Goal: Transaction & Acquisition: Purchase product/service

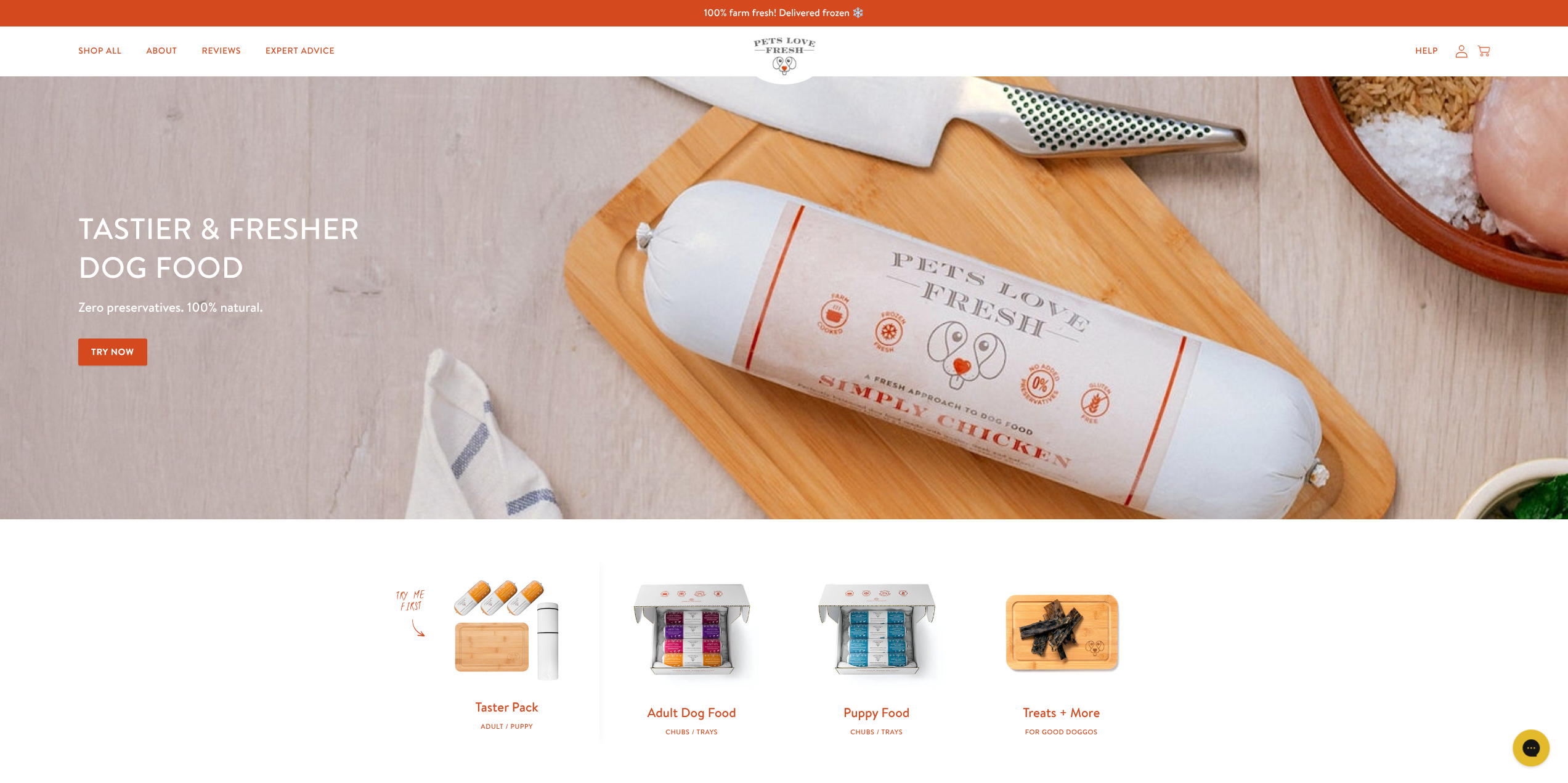
click at [1455, 56] on icon at bounding box center [1461, 52] width 13 height 13
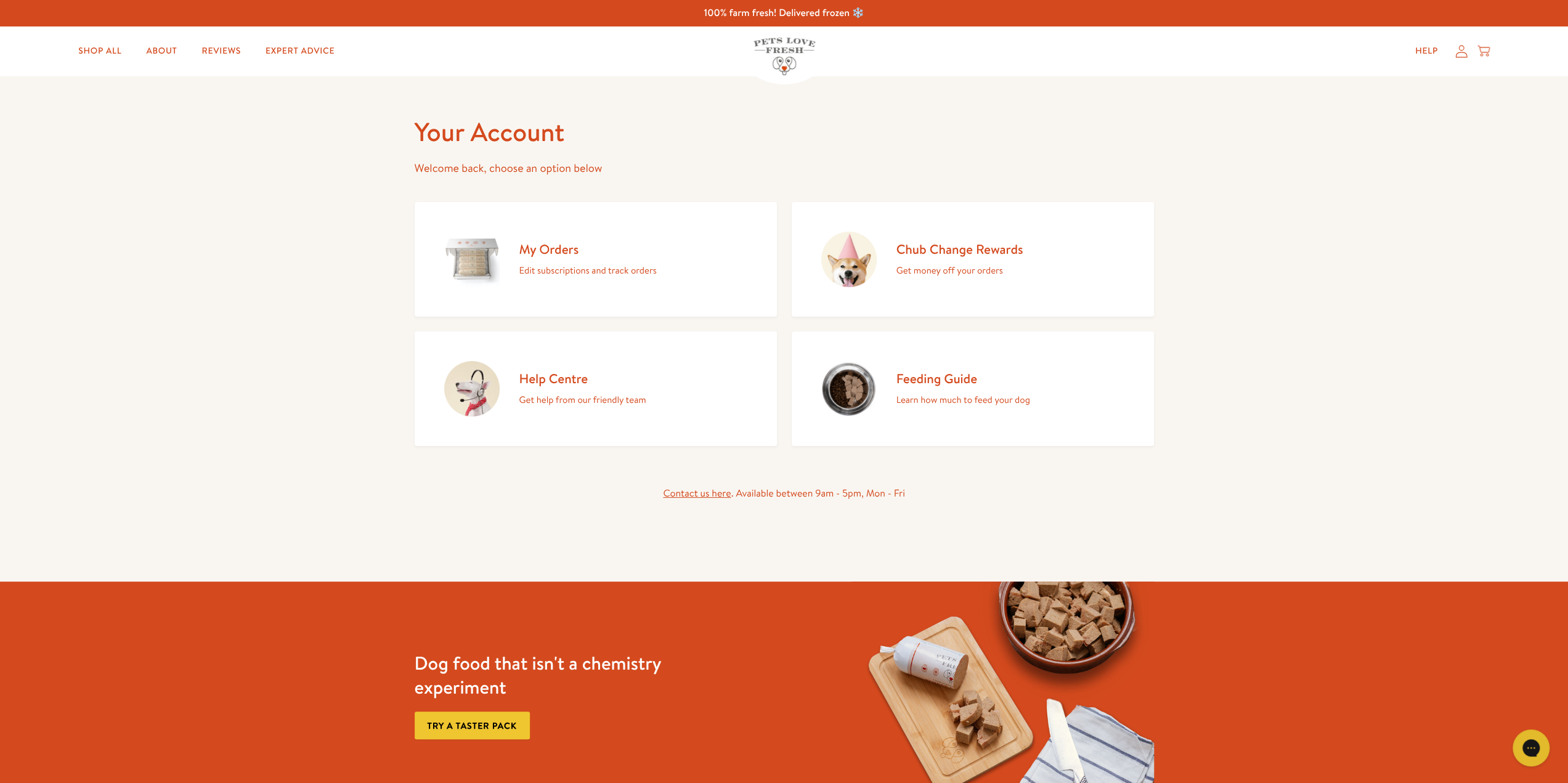
click at [503, 248] on link "My Orders Edit subscriptions and track orders" at bounding box center [595, 259] width 362 height 114
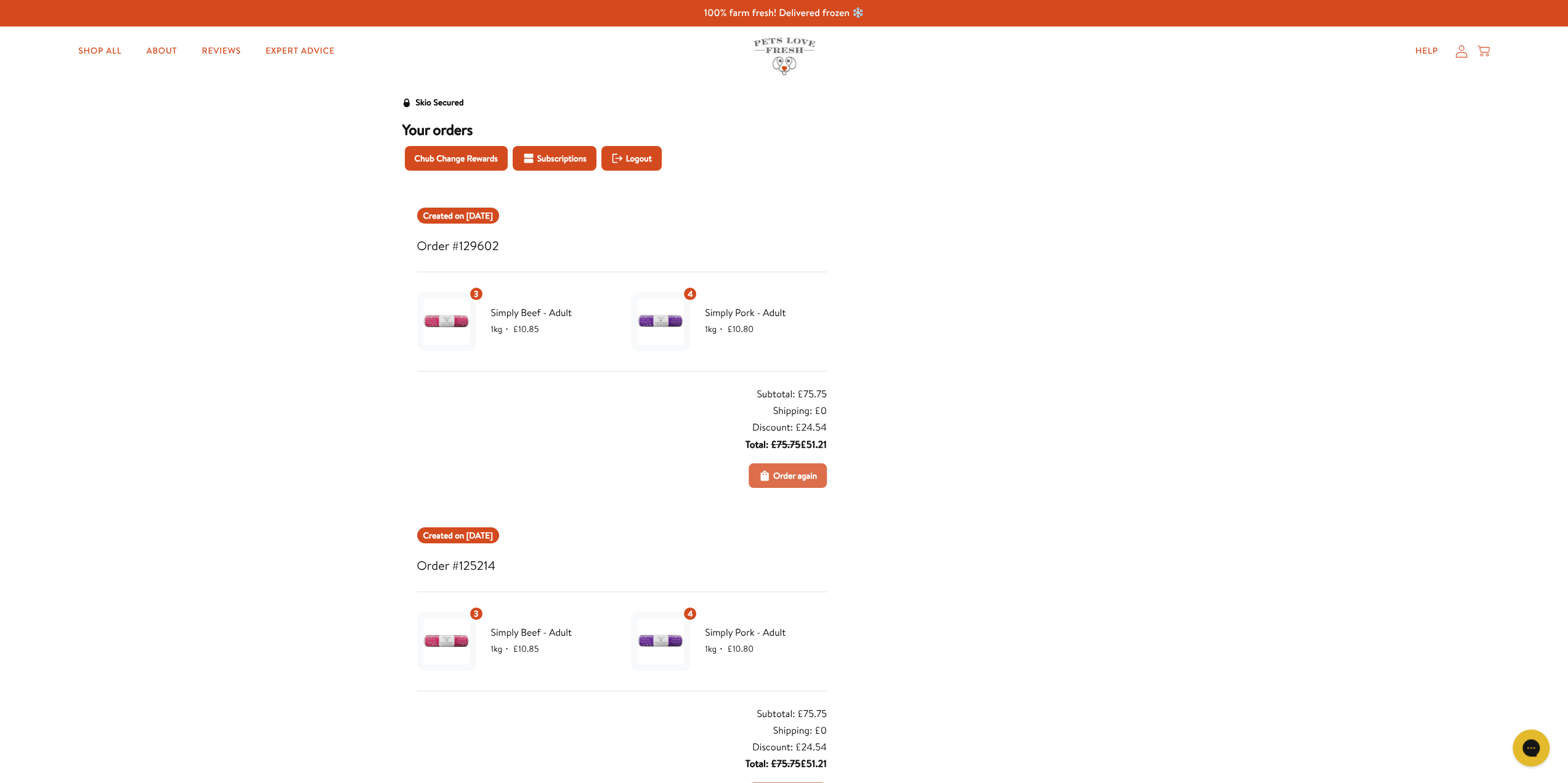
click at [810, 473] on span "Order again" at bounding box center [794, 476] width 44 height 13
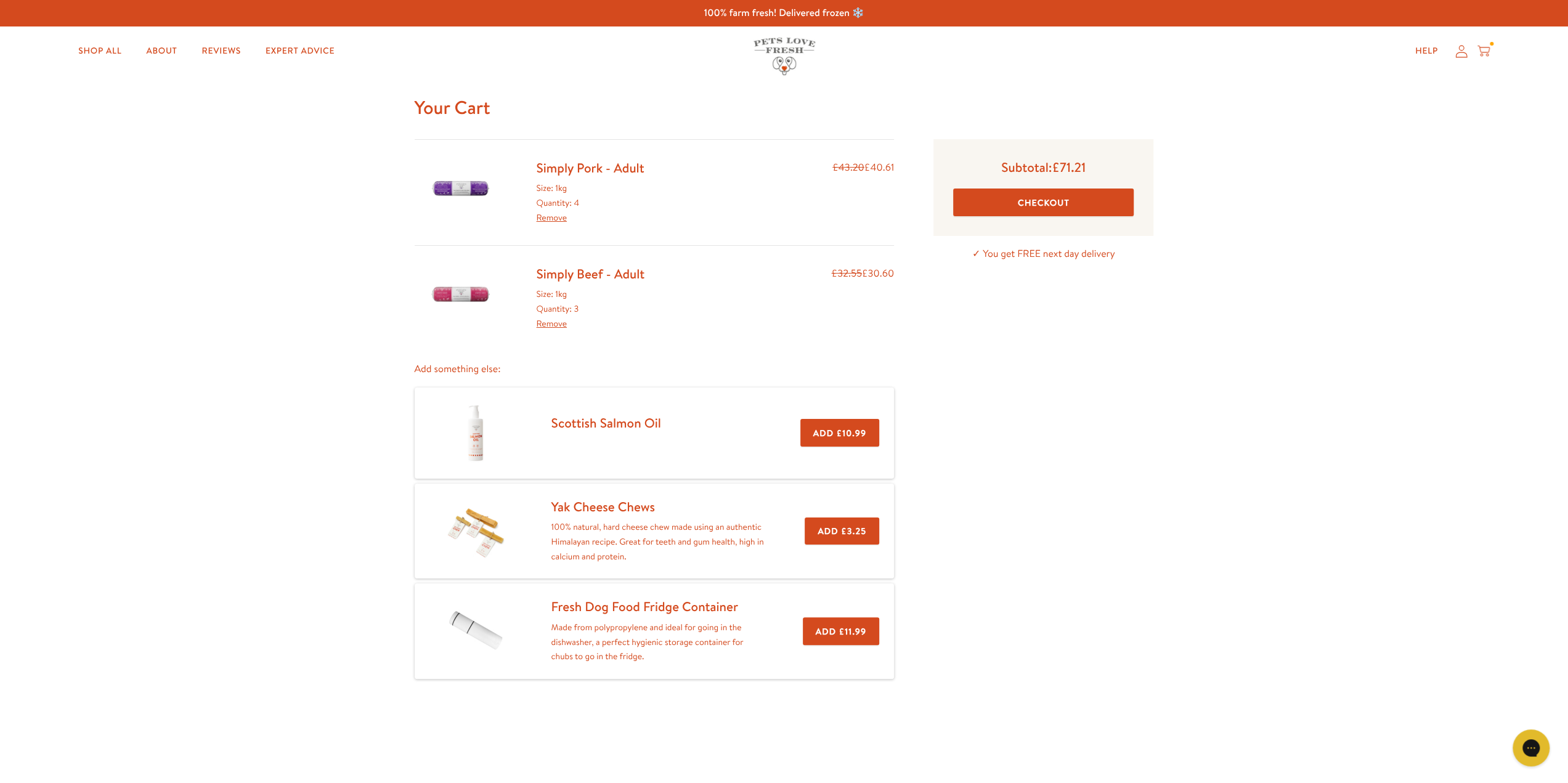
click at [1026, 202] on button "Checkout" at bounding box center [1043, 203] width 181 height 28
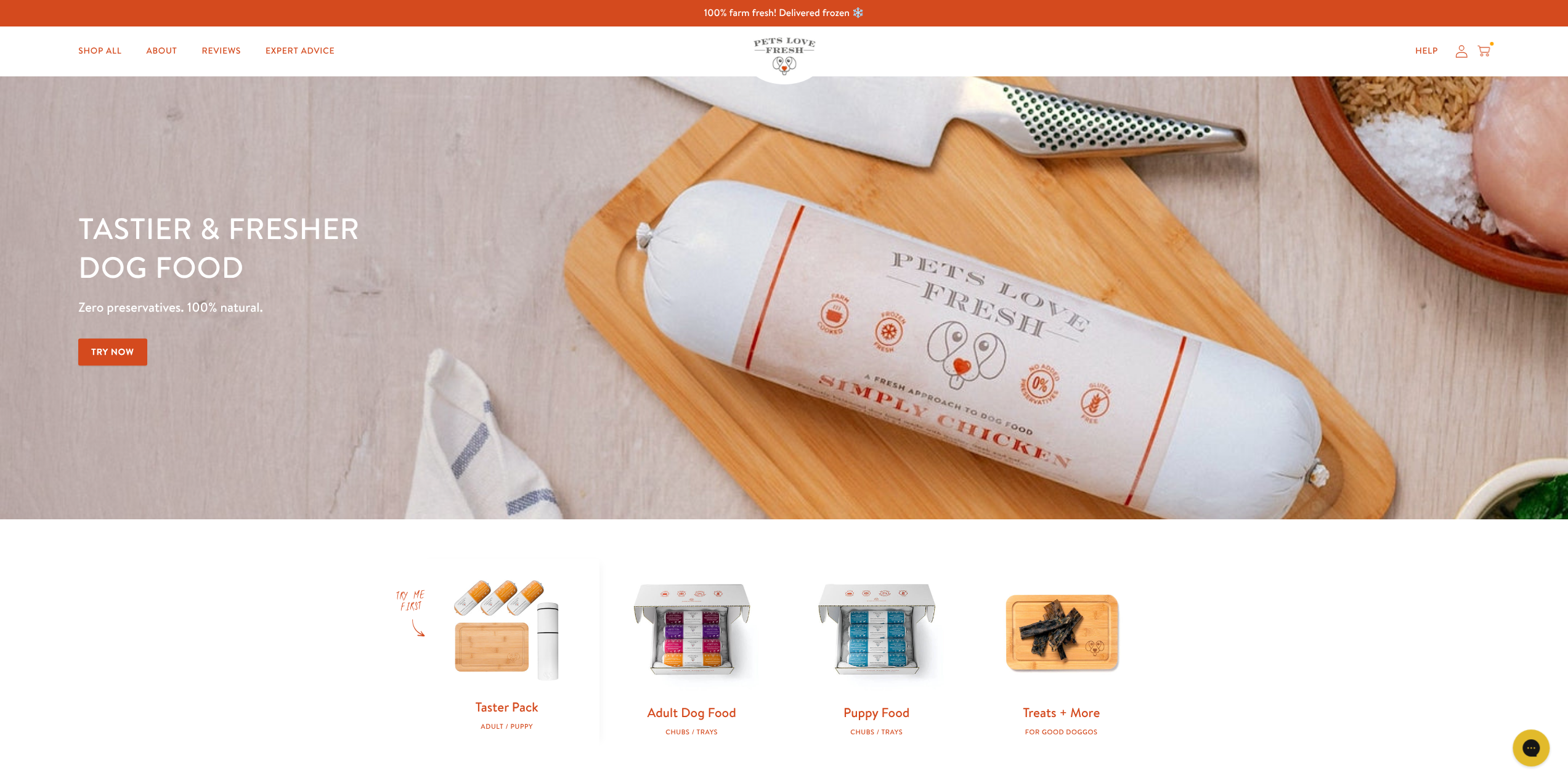
click at [1454, 55] on div "Help My account Cart" at bounding box center [1449, 51] width 91 height 24
click at [1464, 56] on icon at bounding box center [1461, 52] width 13 height 13
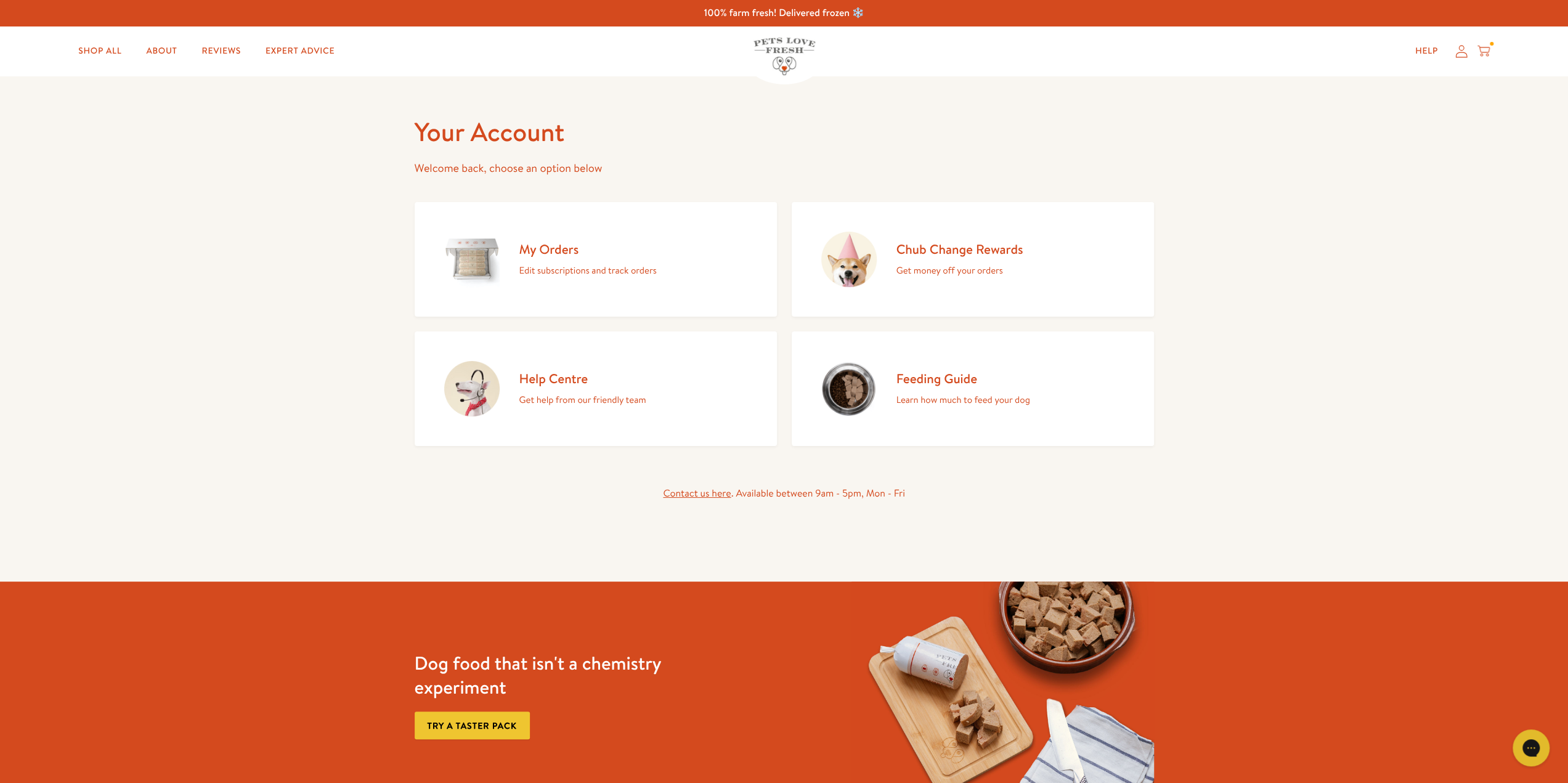
click at [956, 252] on h2 "Chub Change Rewards" at bounding box center [960, 249] width 127 height 17
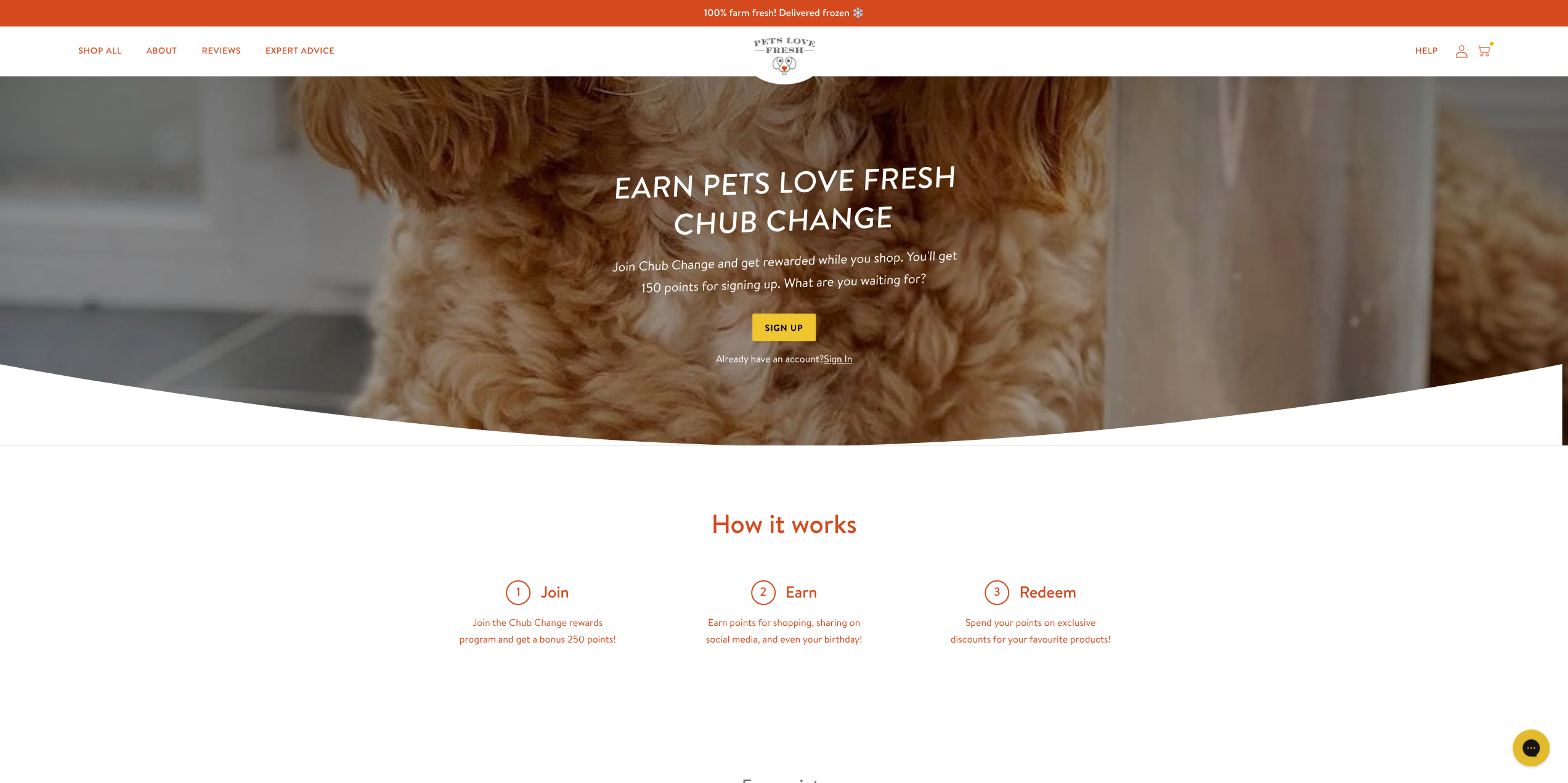
scroll to position [62, 0]
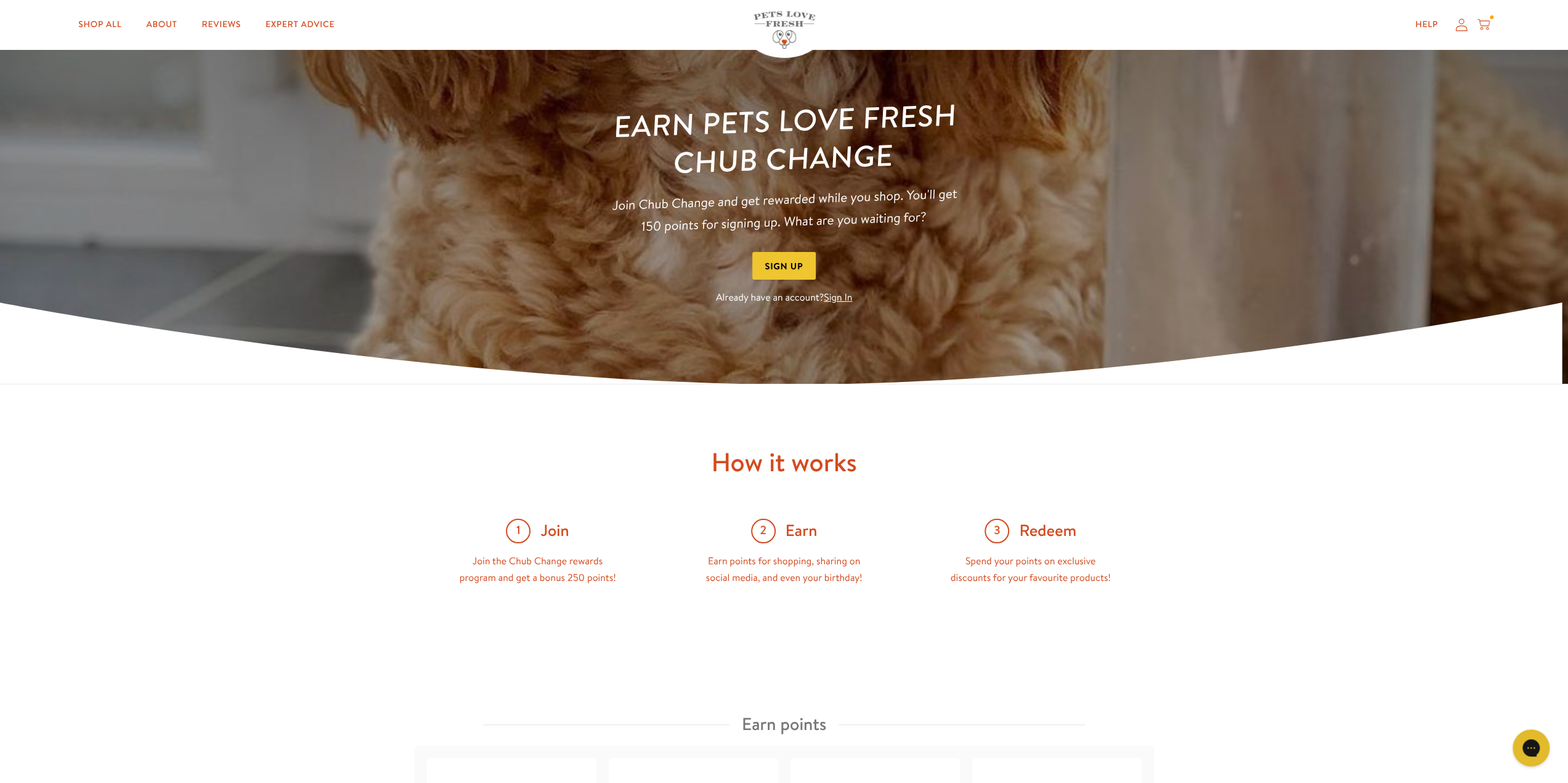
click at [835, 302] on link "Sign In" at bounding box center [838, 297] width 28 height 13
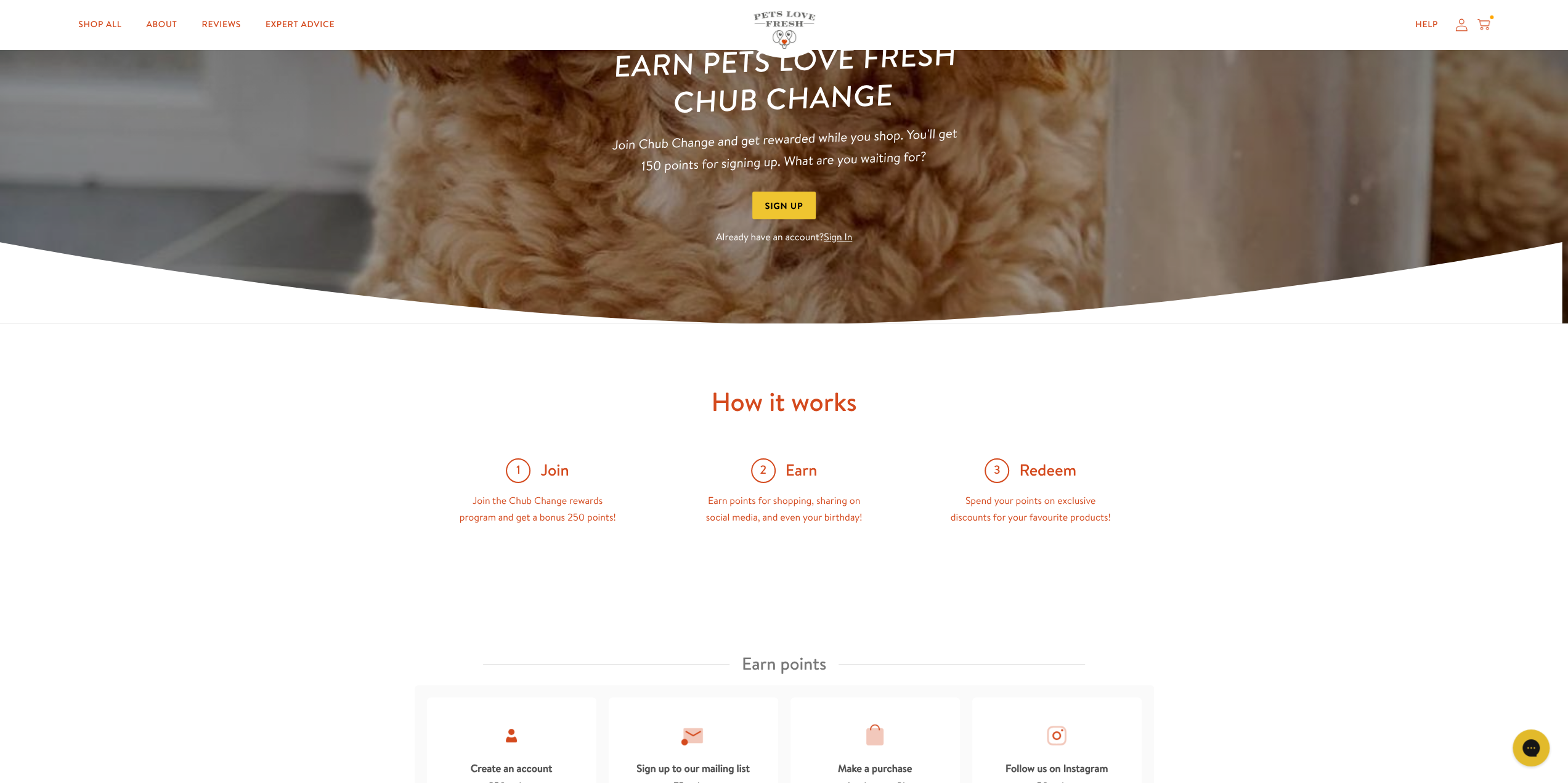
scroll to position [62, 0]
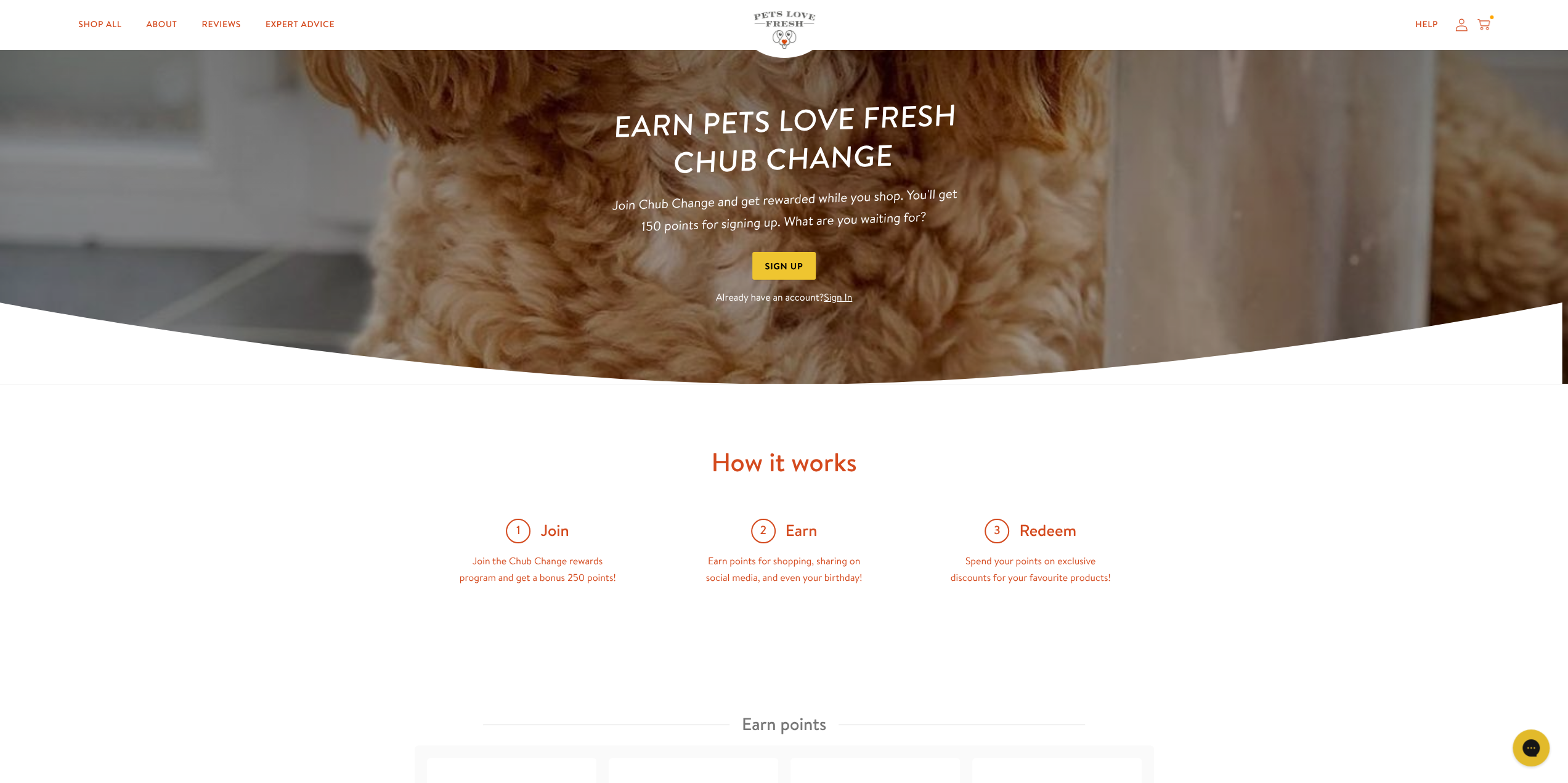
click at [836, 296] on link "Sign In" at bounding box center [838, 297] width 28 height 13
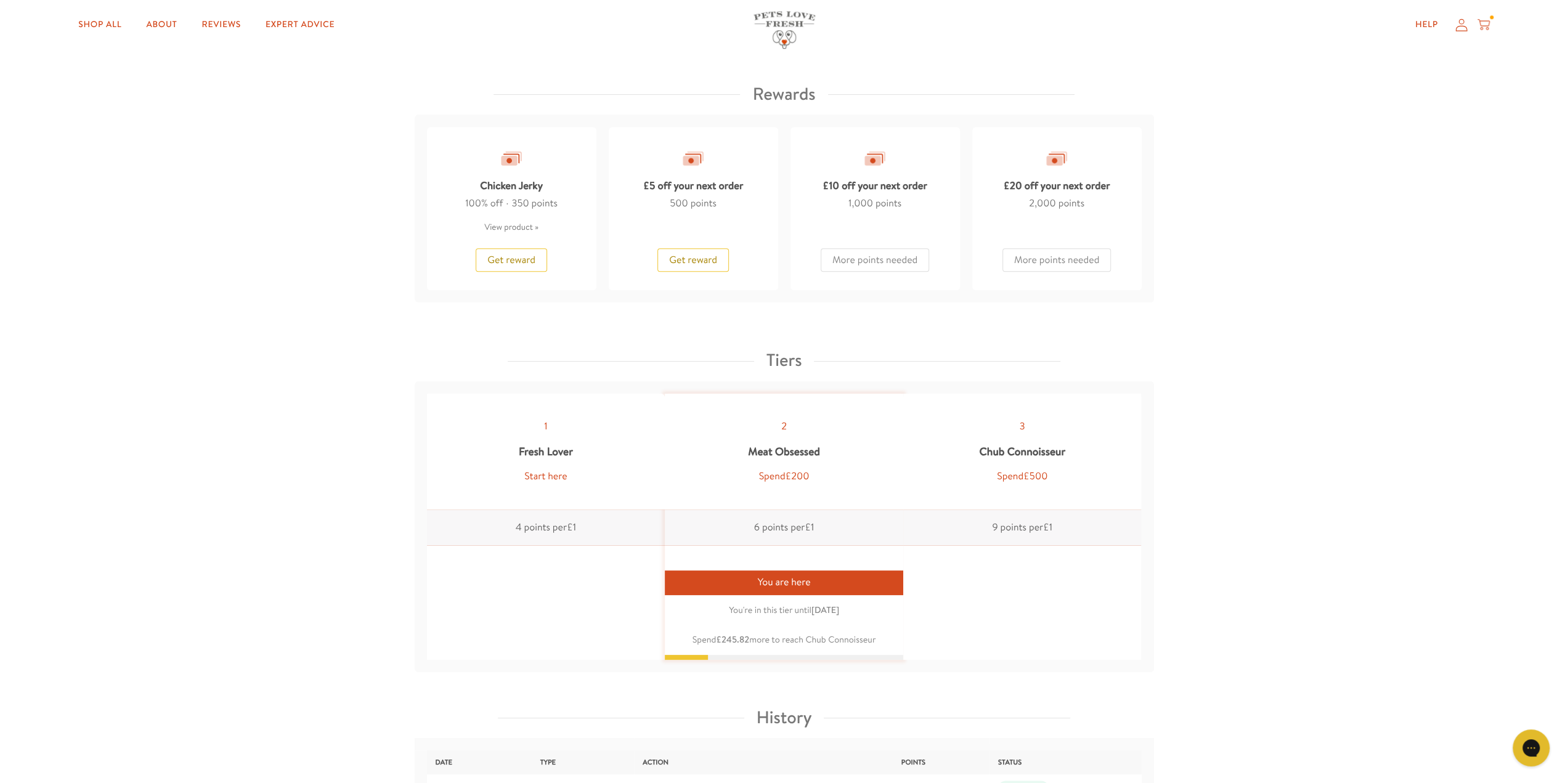
scroll to position [986, 0]
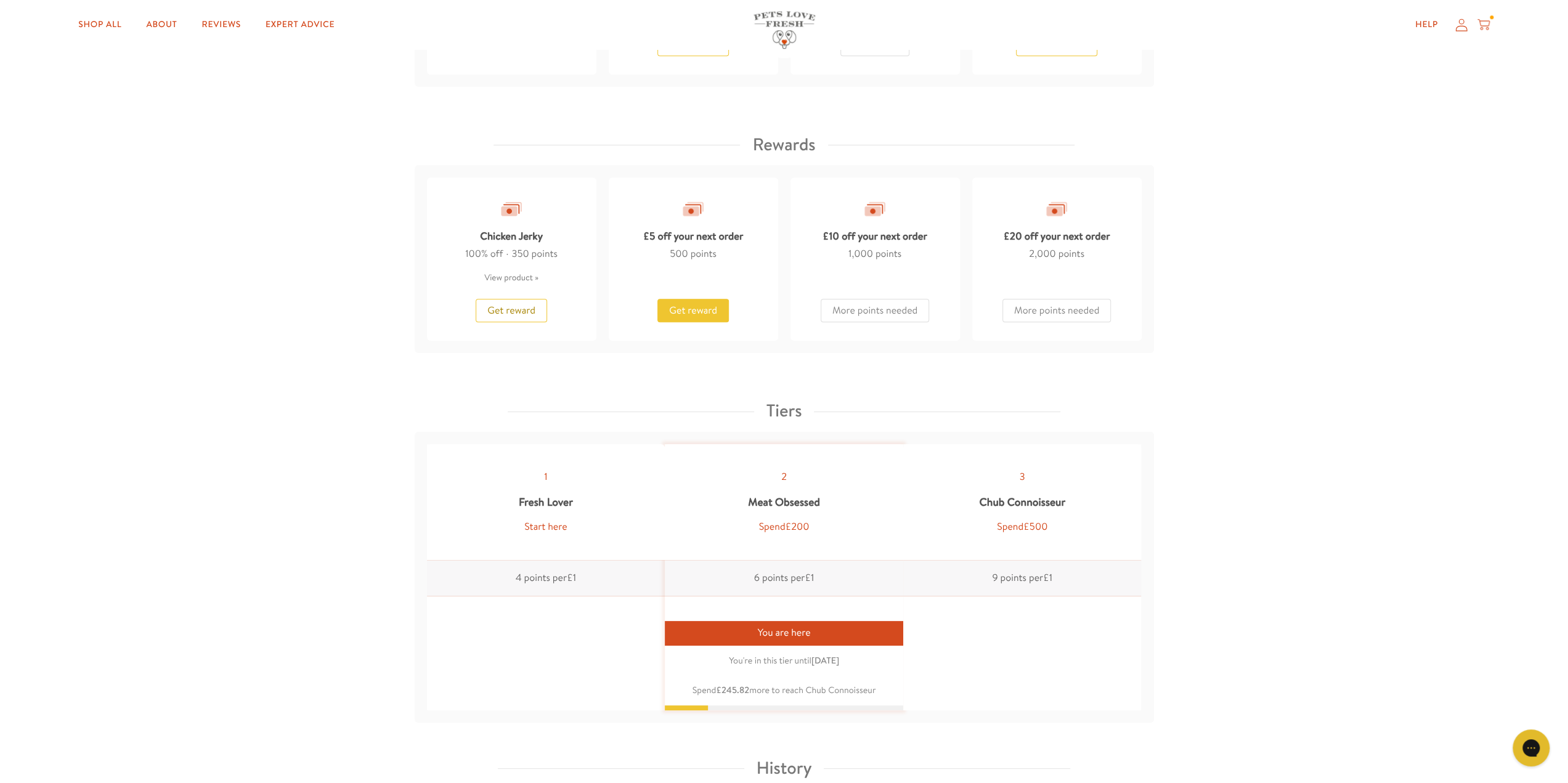
click at [695, 301] on button "Get reward" at bounding box center [693, 310] width 72 height 24
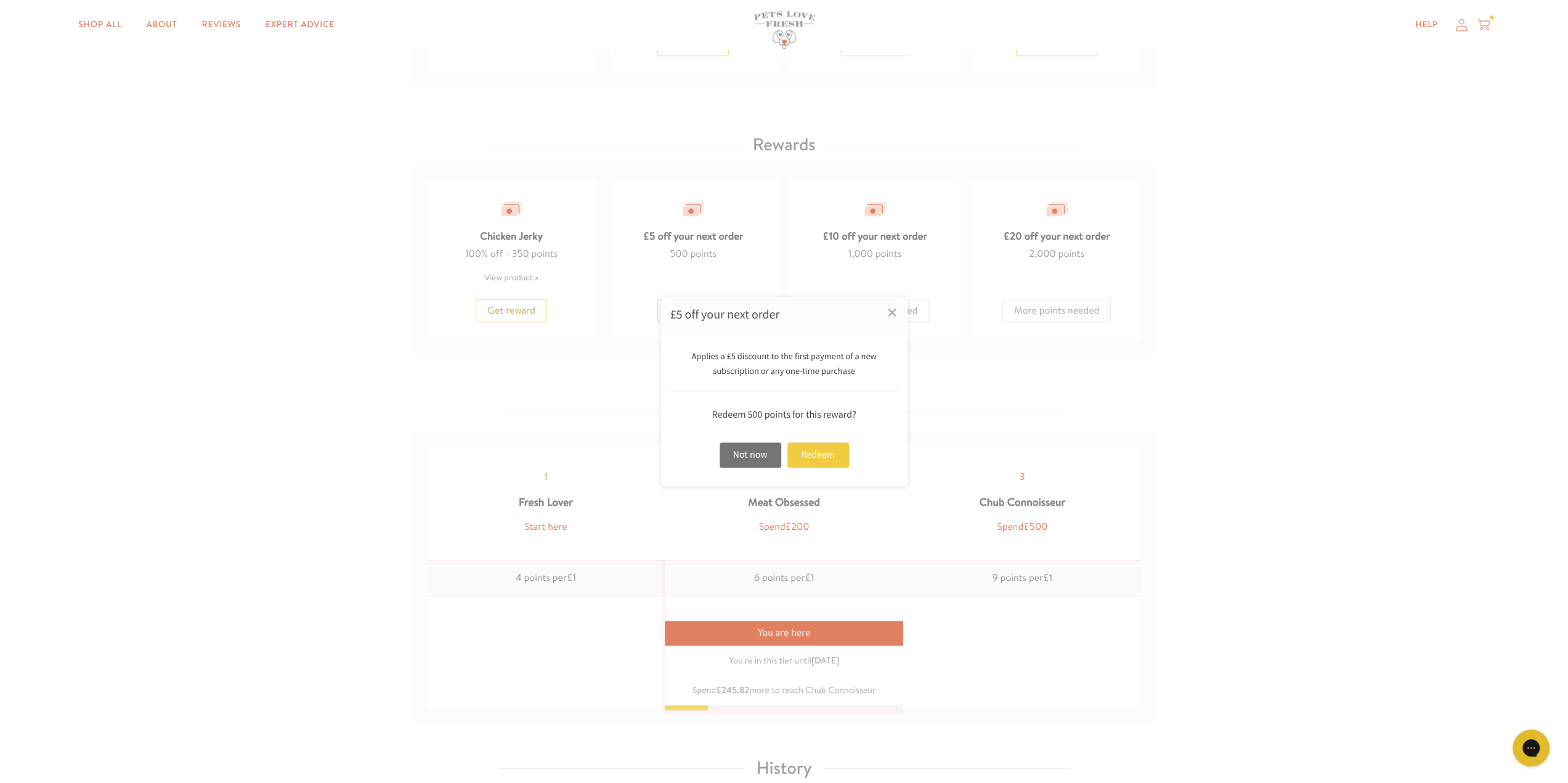
click at [812, 455] on div "Redeem" at bounding box center [819, 455] width 62 height 25
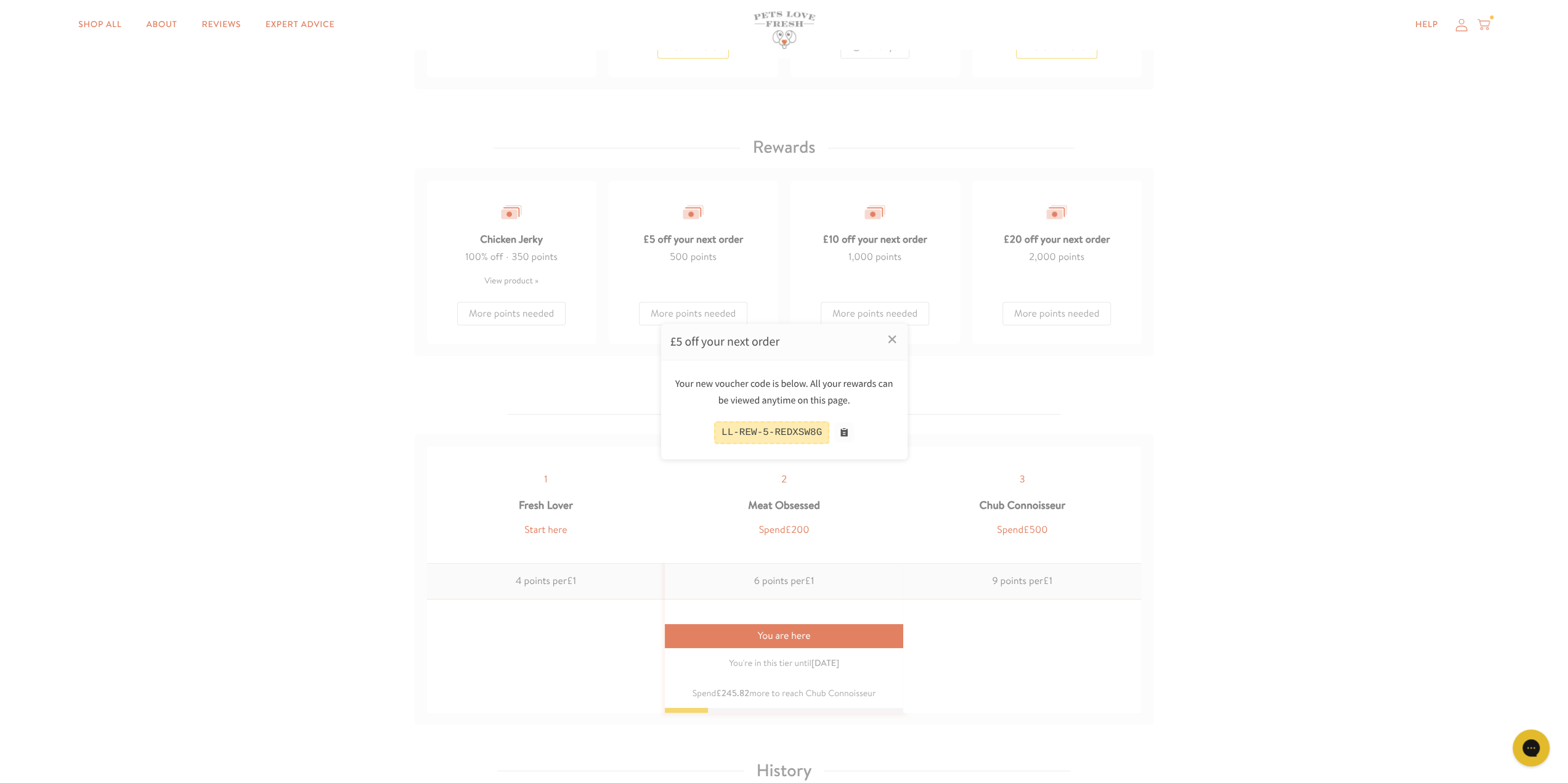
scroll to position [988, 0]
click at [816, 433] on div "LL-REW-5-REDXSW8G" at bounding box center [771, 432] width 115 height 23
click at [844, 431] on button at bounding box center [844, 432] width 20 height 20
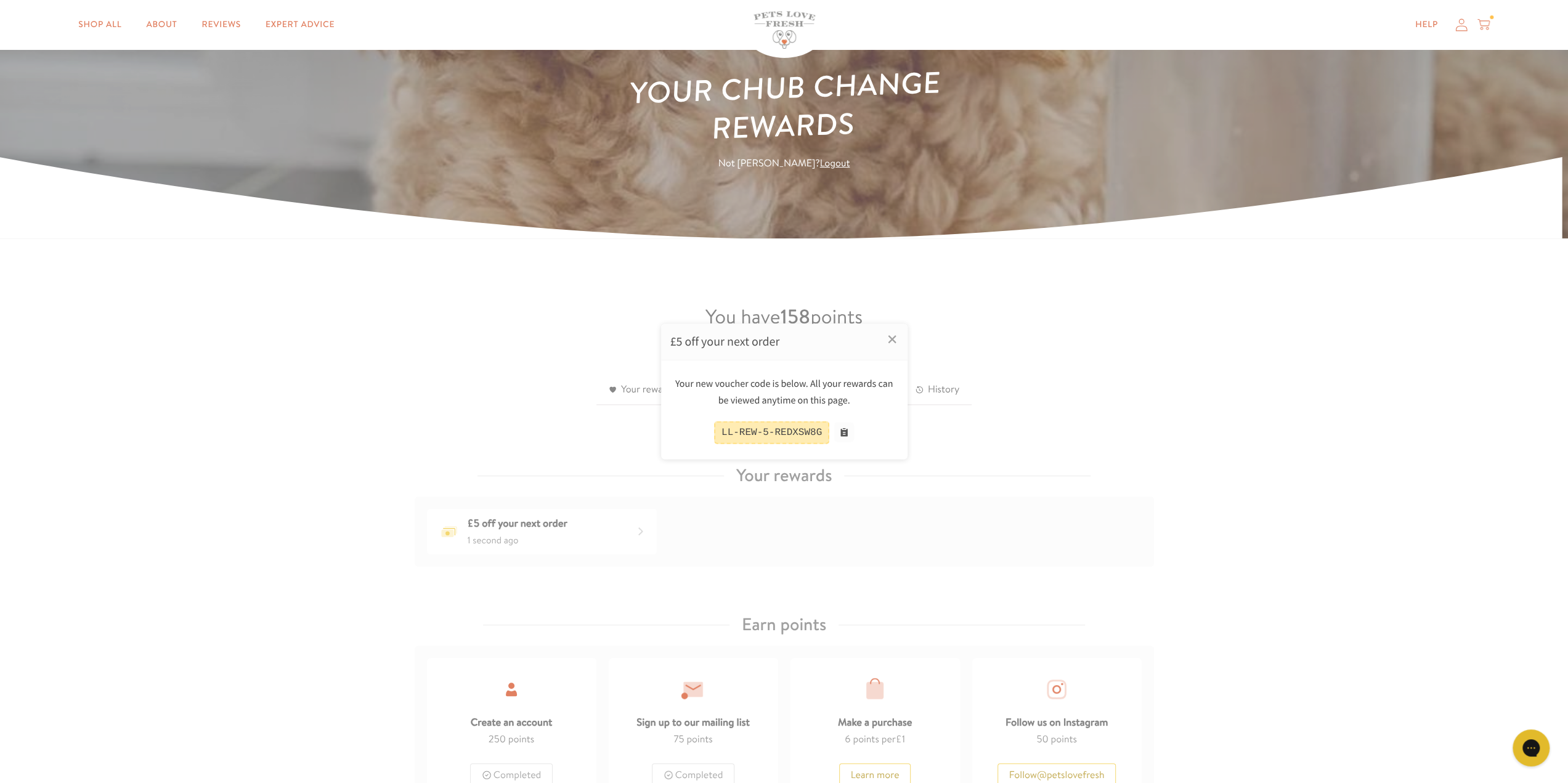
scroll to position [0, 0]
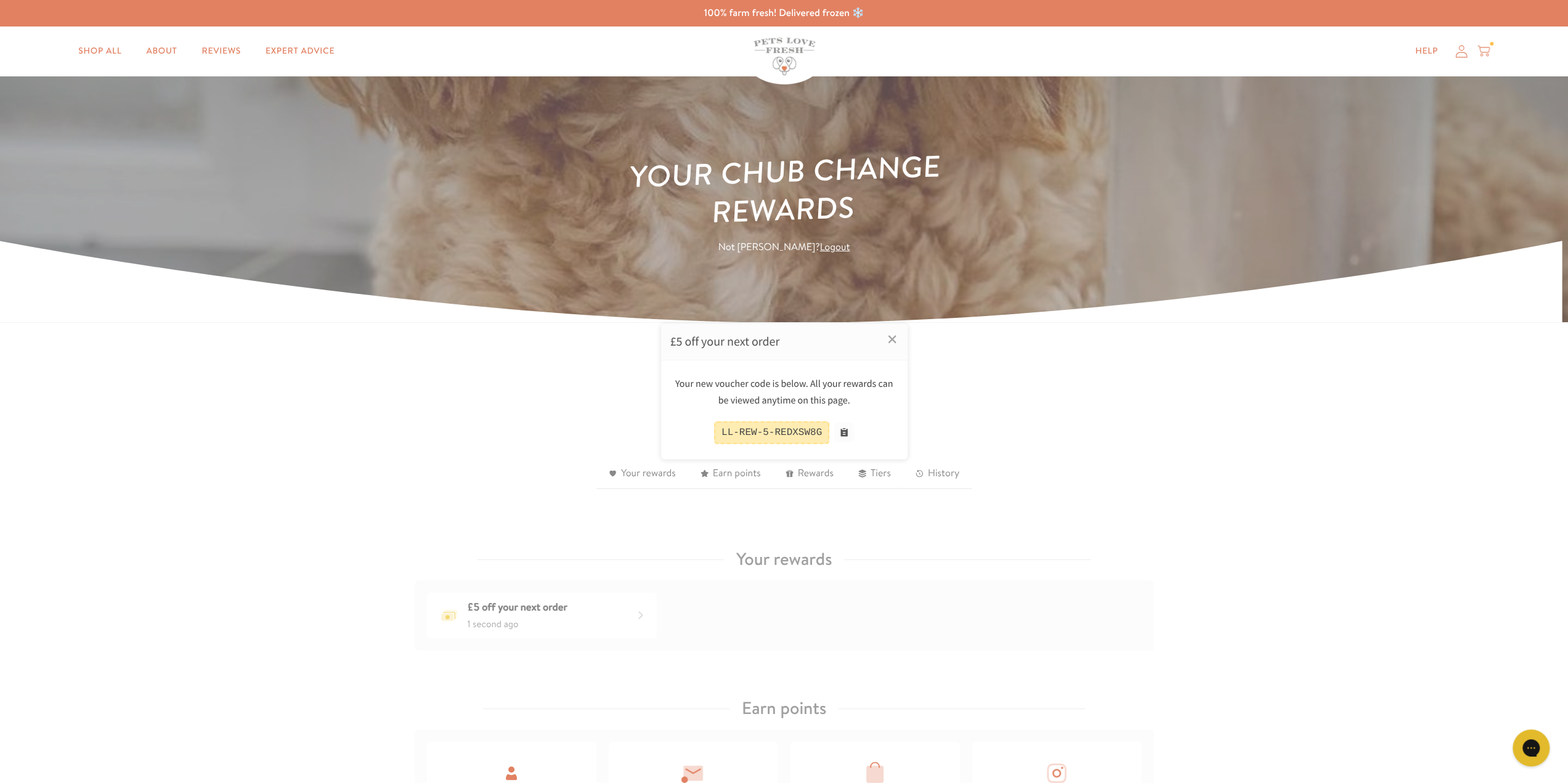
click at [1484, 56] on div at bounding box center [784, 392] width 1568 height 783
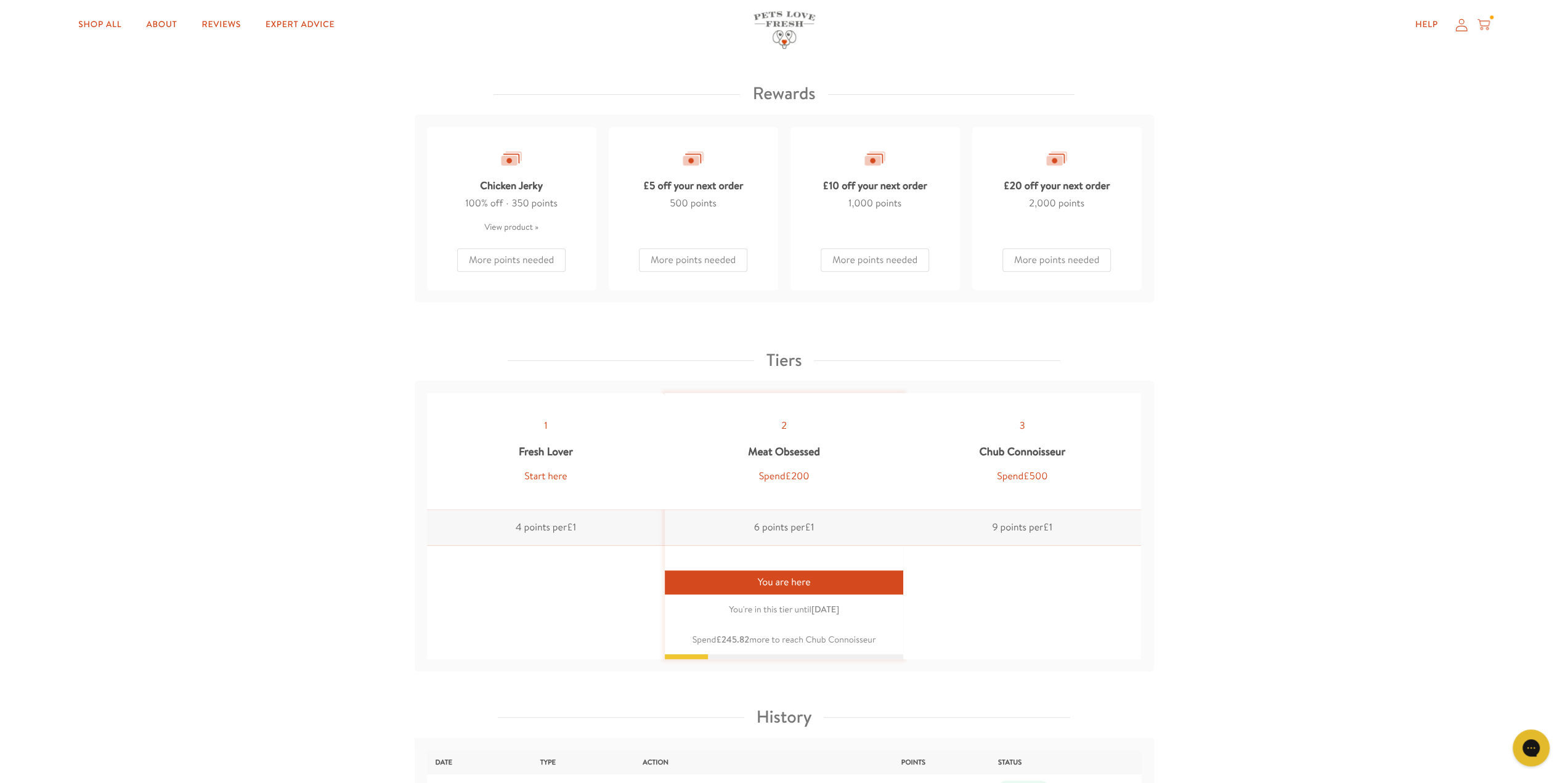
scroll to position [1029, 0]
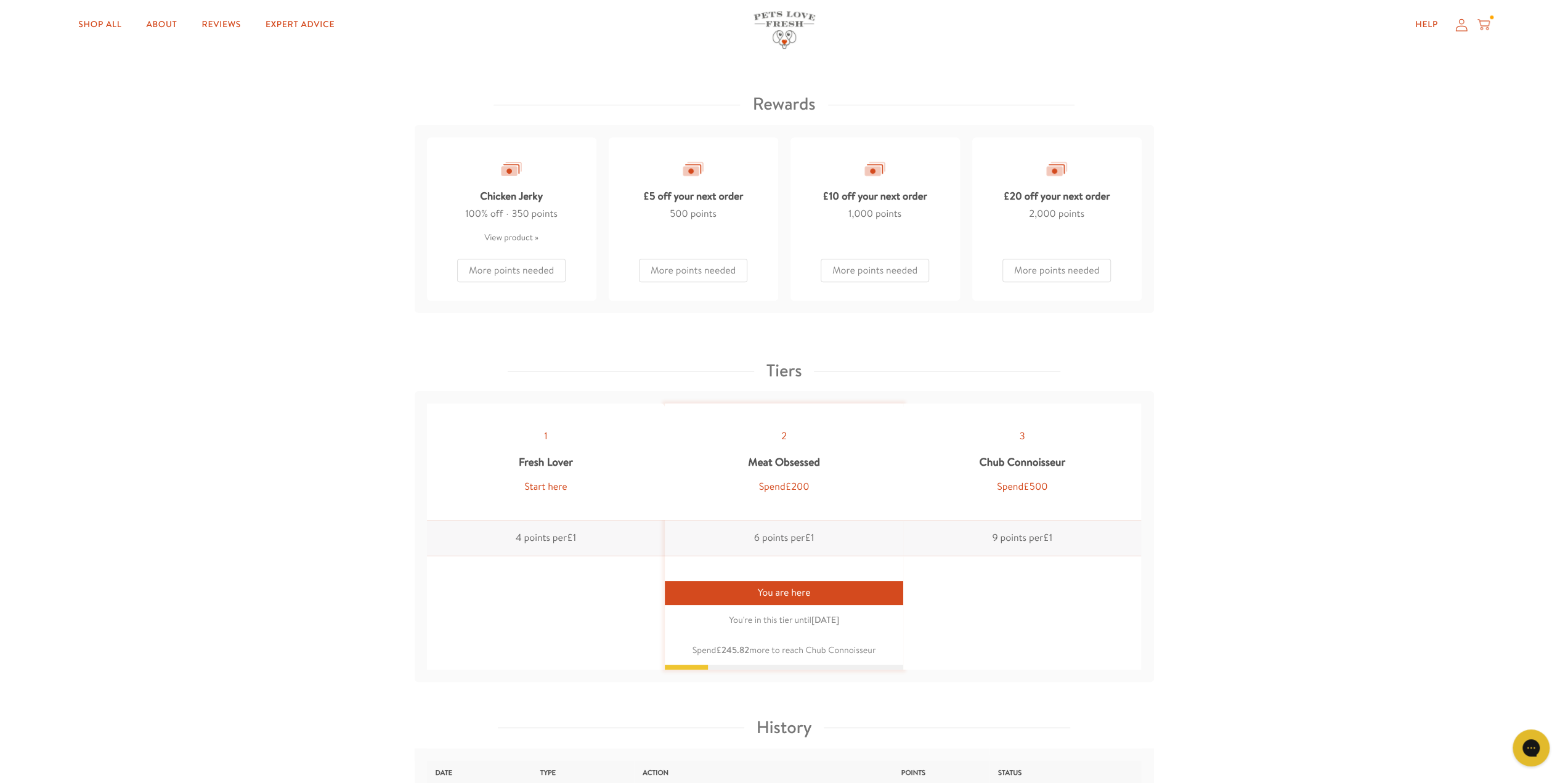
click at [1083, 271] on div "More points needed" at bounding box center [1056, 265] width 108 height 35
click at [1057, 199] on div "£20 off your next order" at bounding box center [1057, 193] width 107 height 24
click at [1040, 265] on div "More points needed" at bounding box center [1056, 265] width 108 height 35
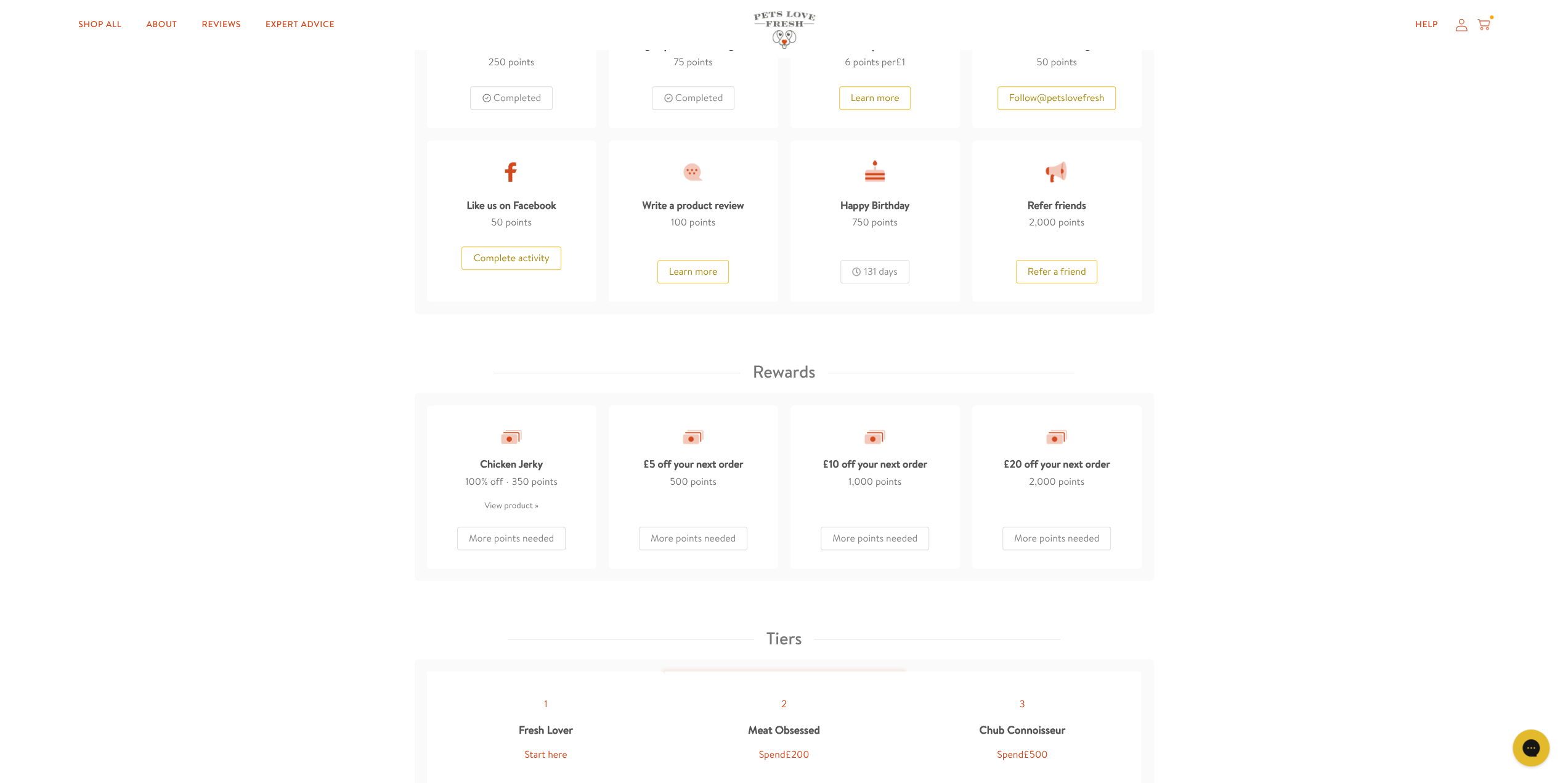
scroll to position [659, 0]
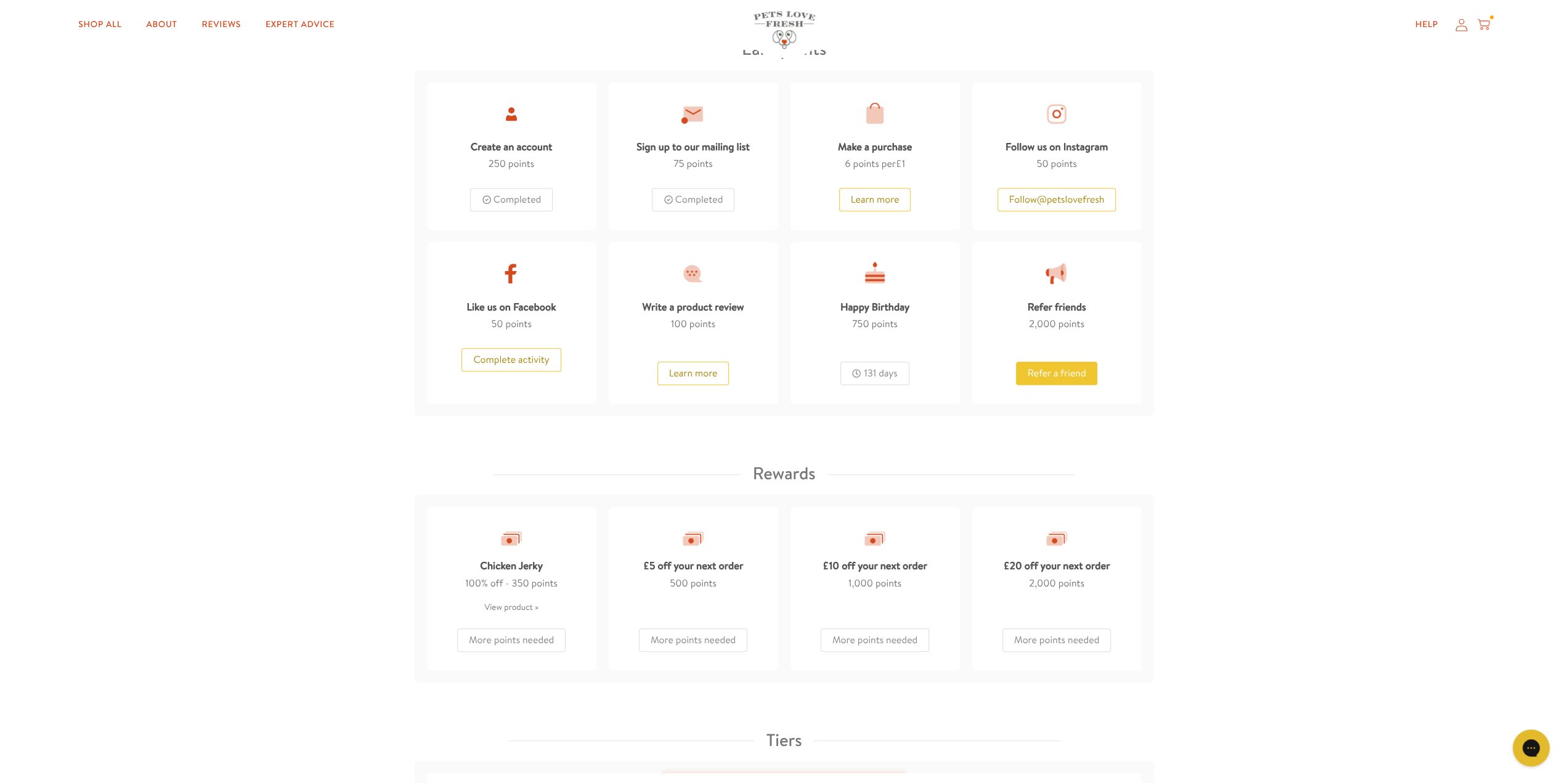
click at [1056, 369] on button "Refer a friend" at bounding box center [1057, 373] width 82 height 24
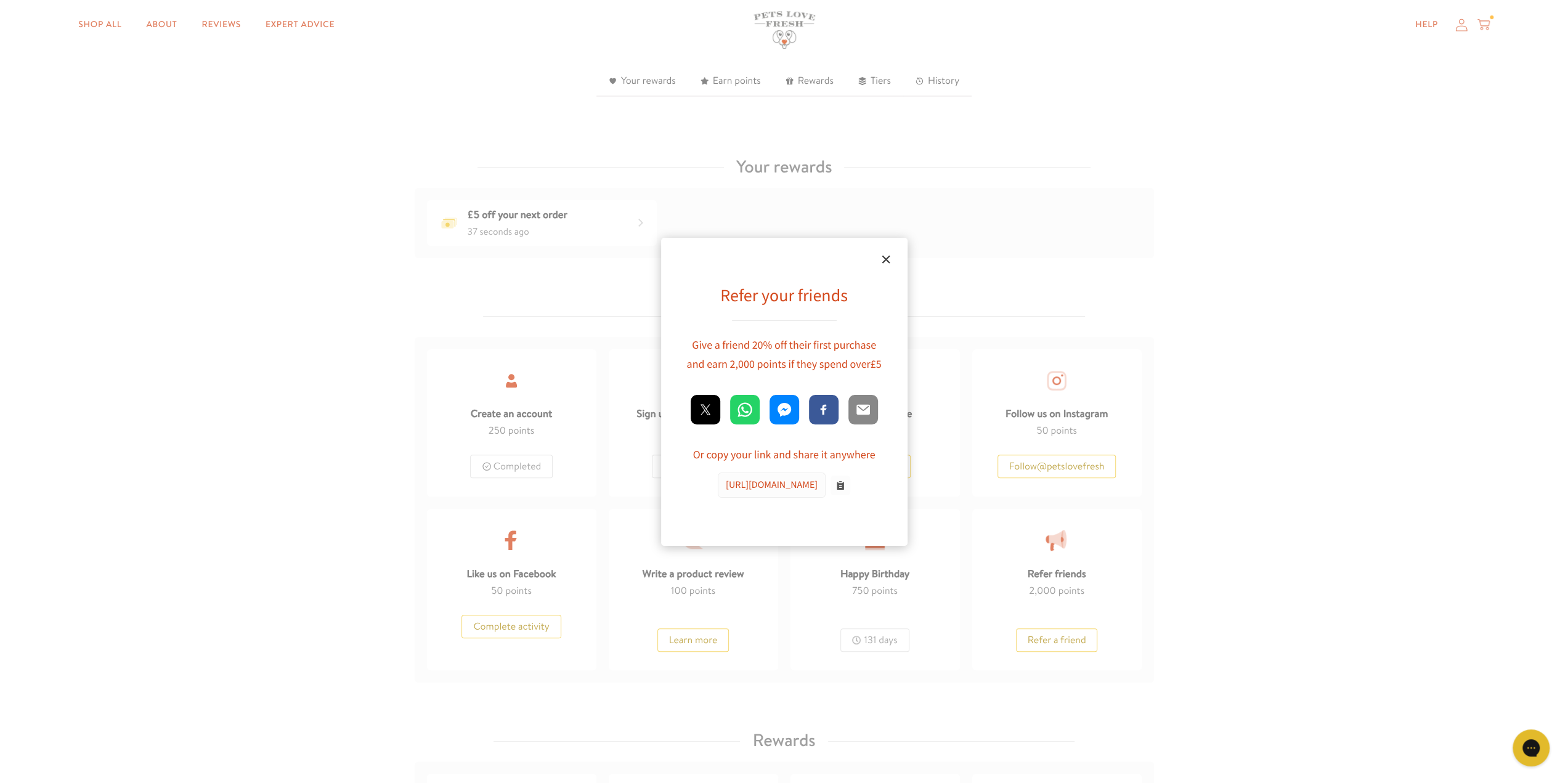
scroll to position [290, 0]
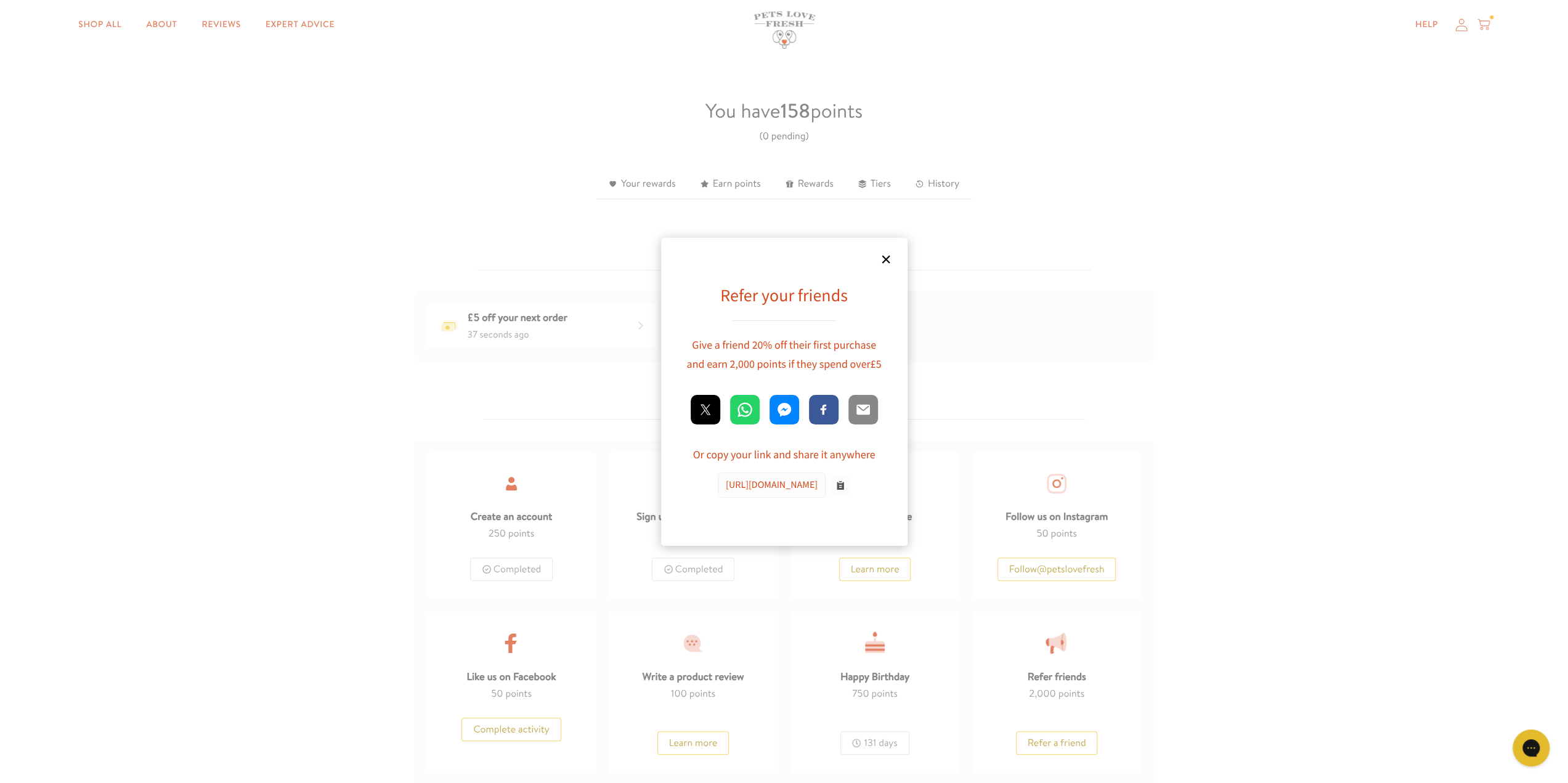
click at [887, 262] on link "×" at bounding box center [886, 260] width 31 height 31
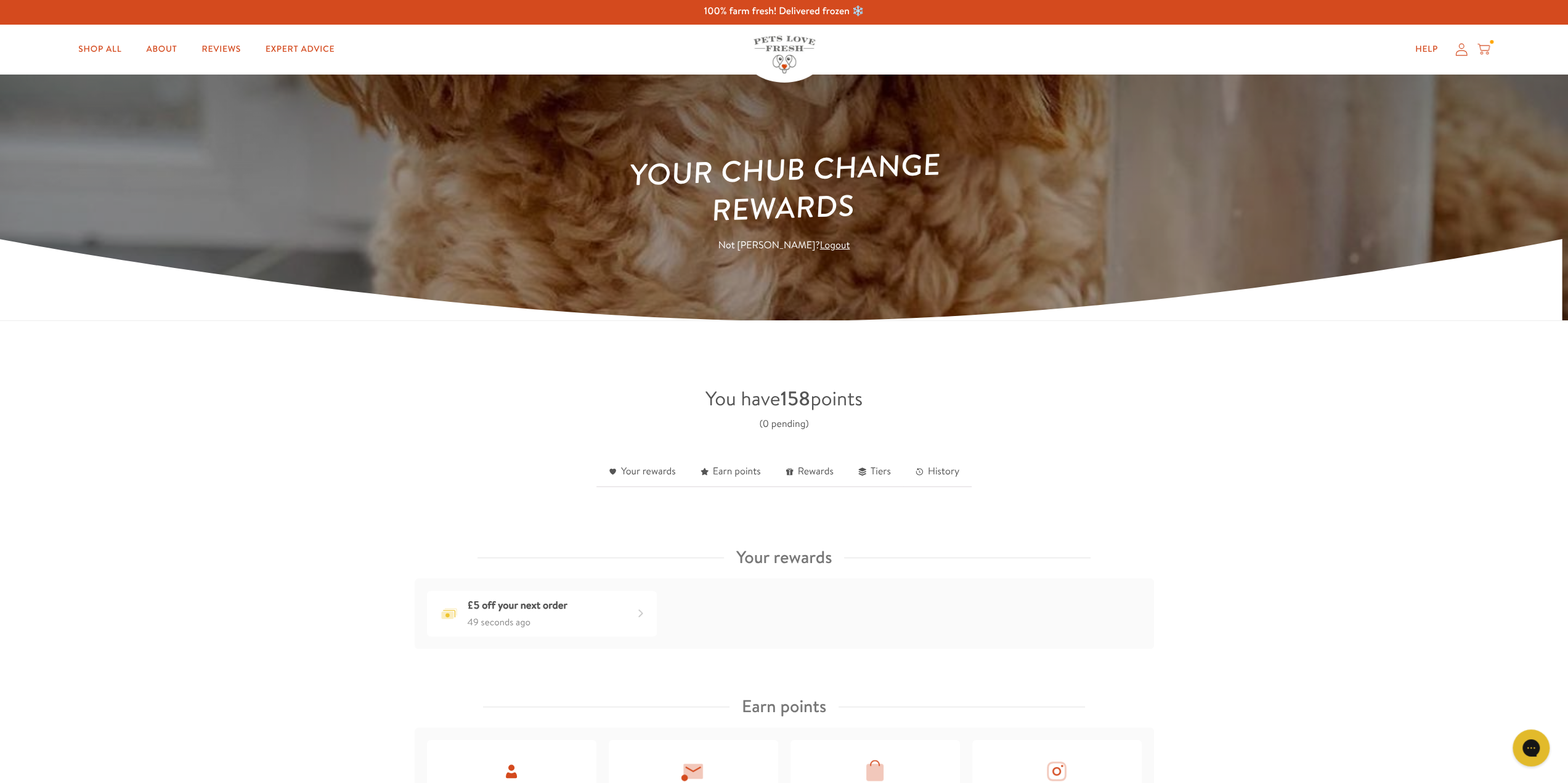
scroll to position [0, 0]
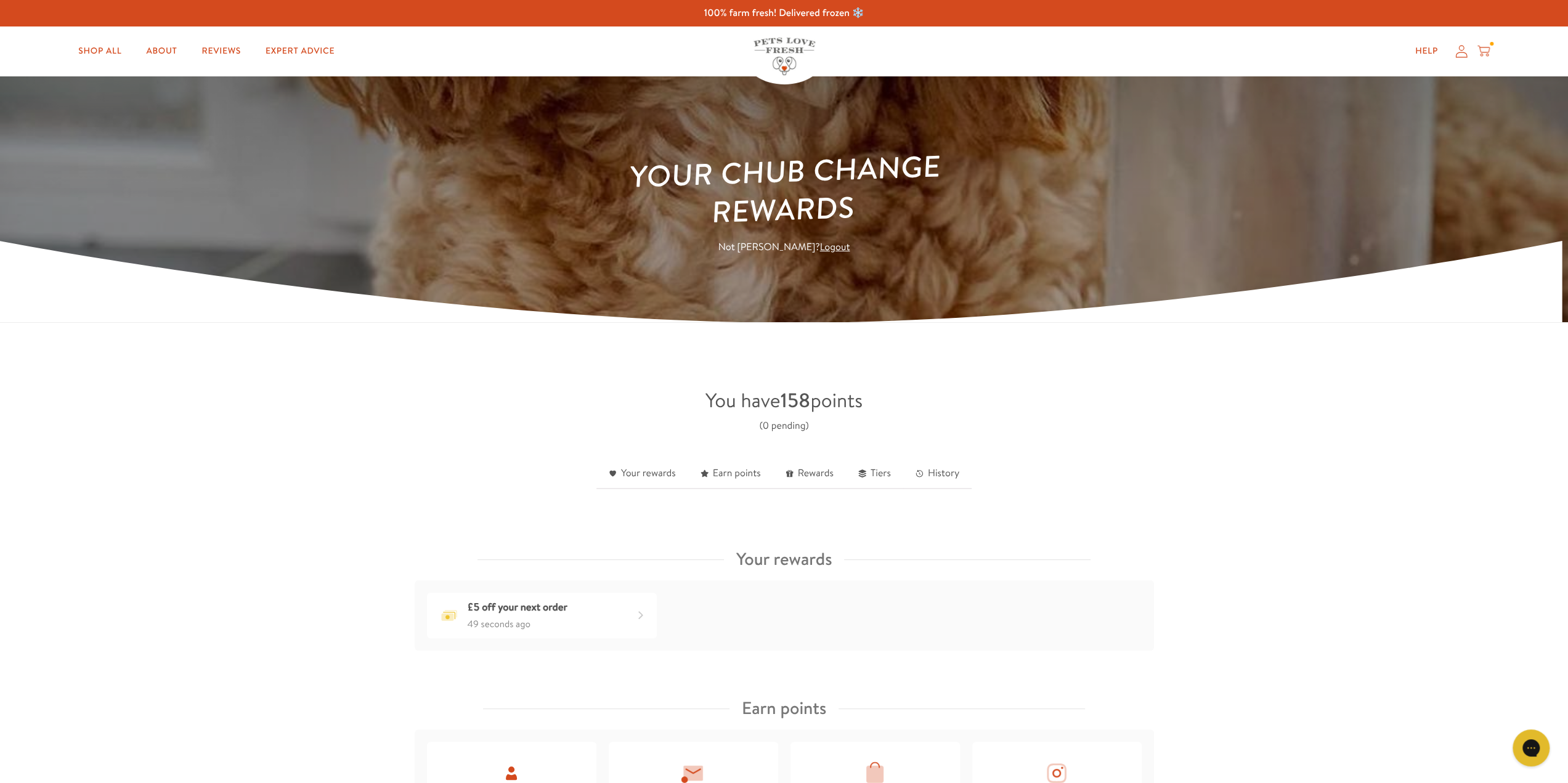
click at [1478, 49] on icon at bounding box center [1483, 51] width 13 height 13
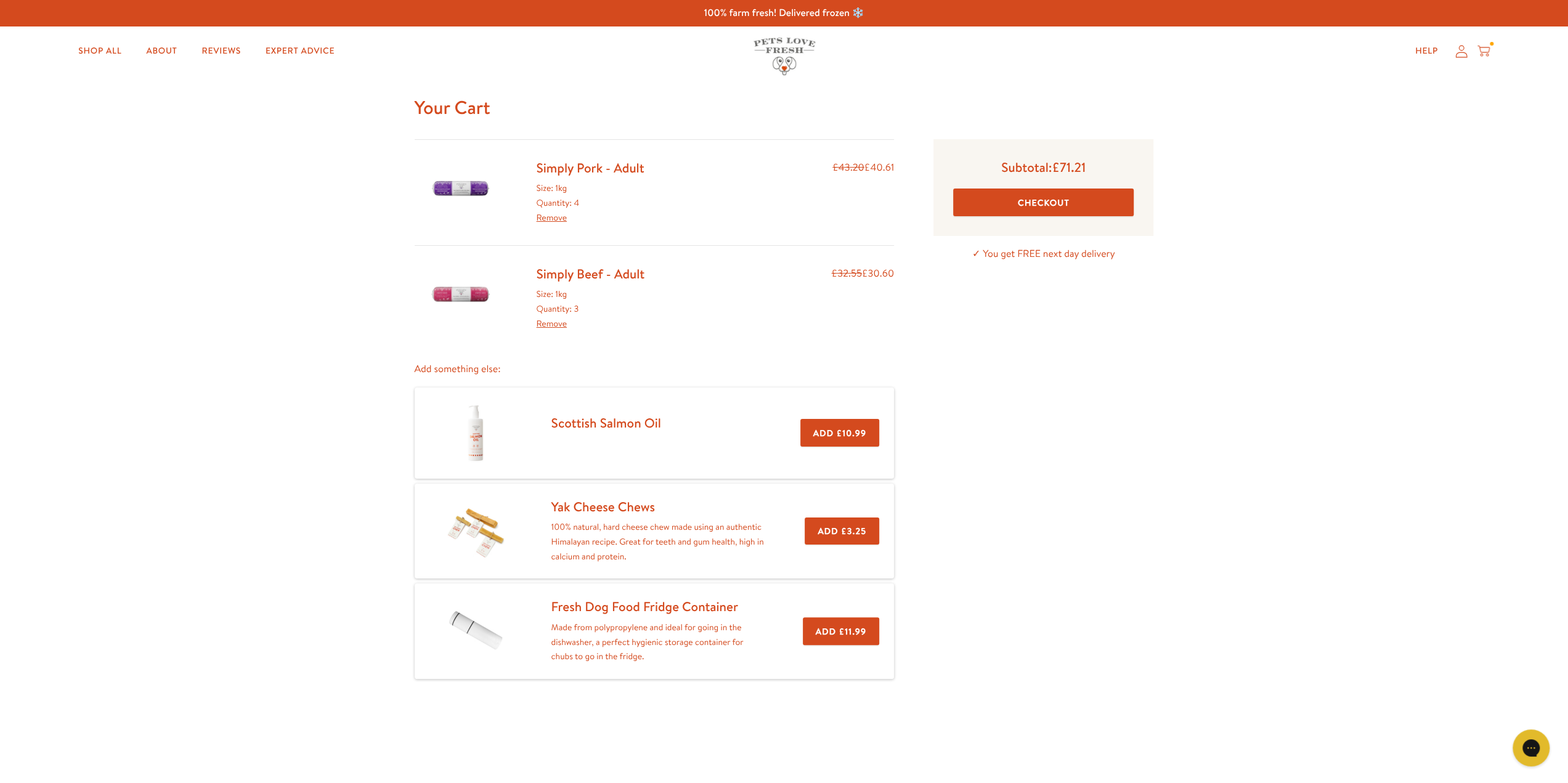
click at [1030, 200] on button "Checkout" at bounding box center [1043, 203] width 181 height 28
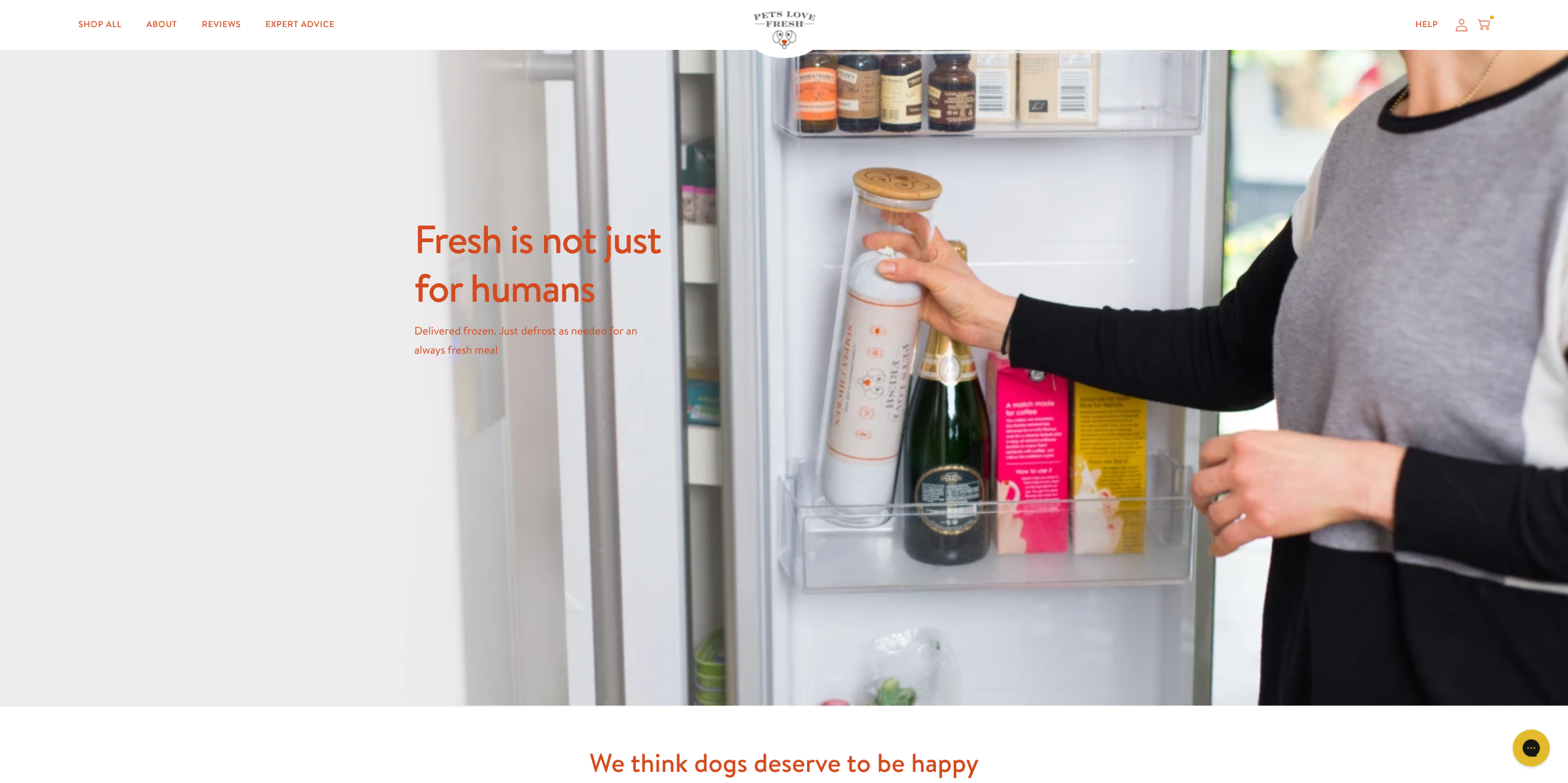
scroll to position [1355, 0]
